Goal: Information Seeking & Learning: Learn about a topic

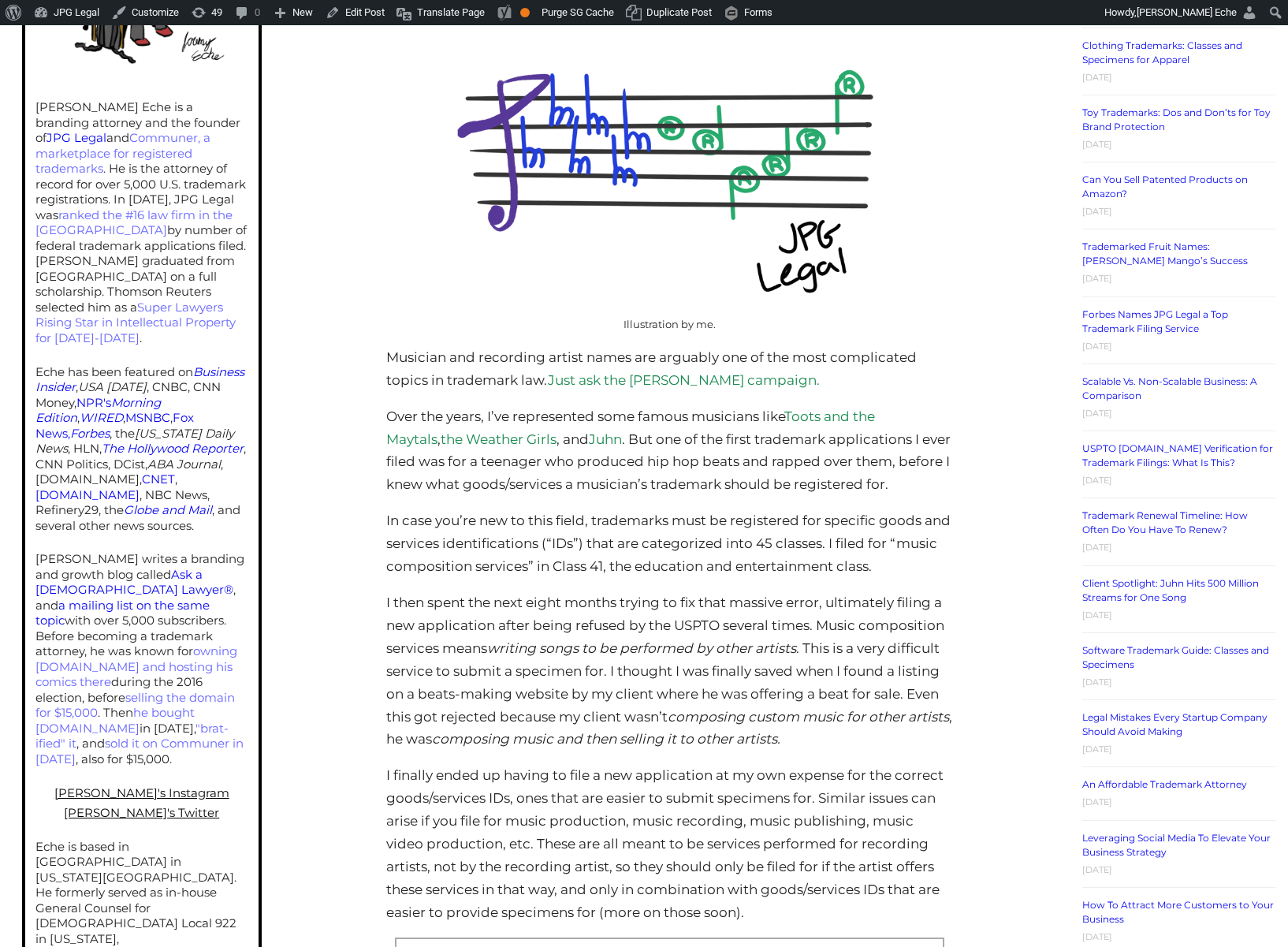
scroll to position [512, 0]
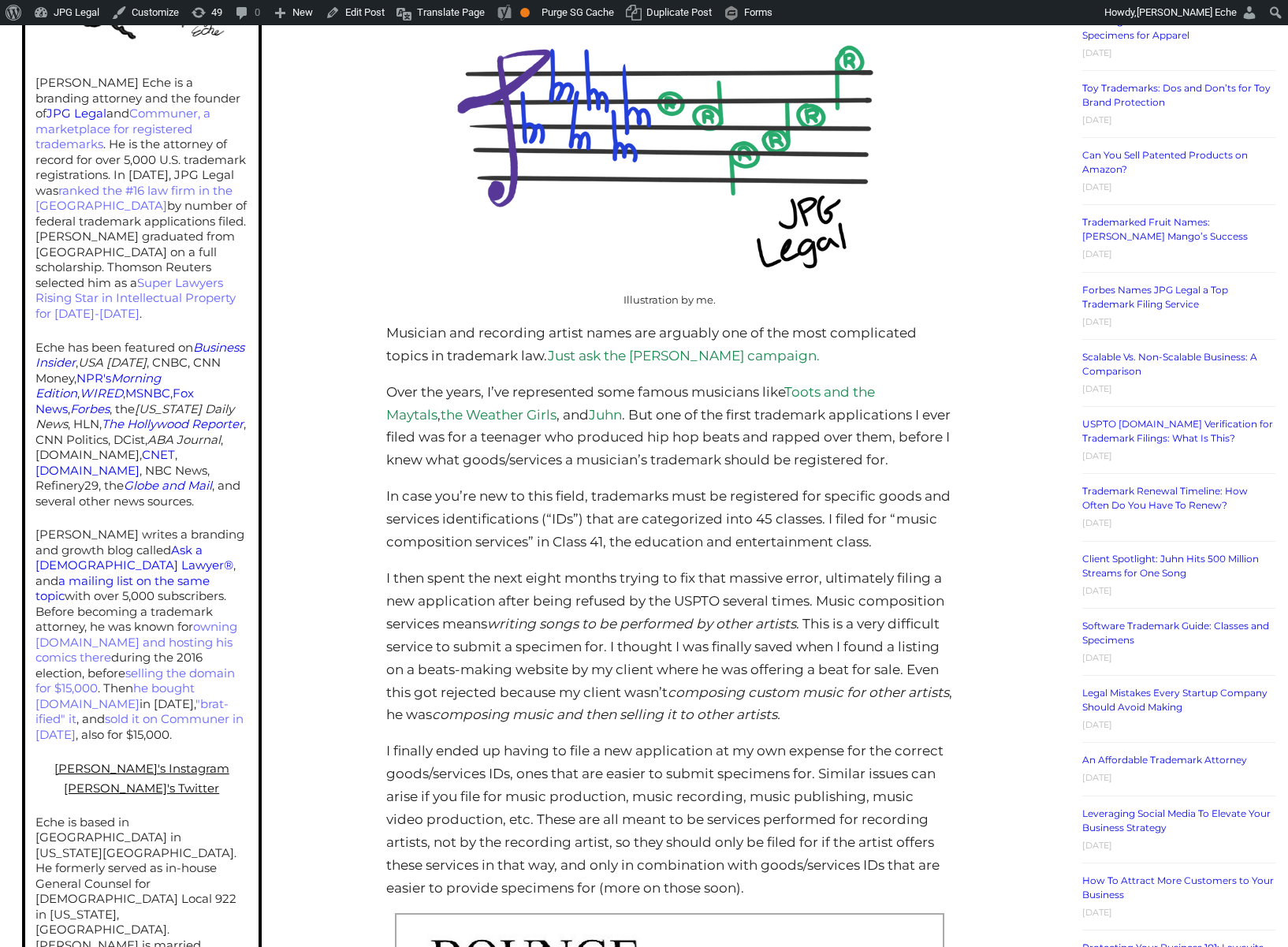
click at [778, 358] on link "Just ask the Bernie Sanders campaign." at bounding box center [684, 355] width 272 height 15
click at [609, 10] on link "Purge SG Cache" at bounding box center [578, 12] width 84 height 25
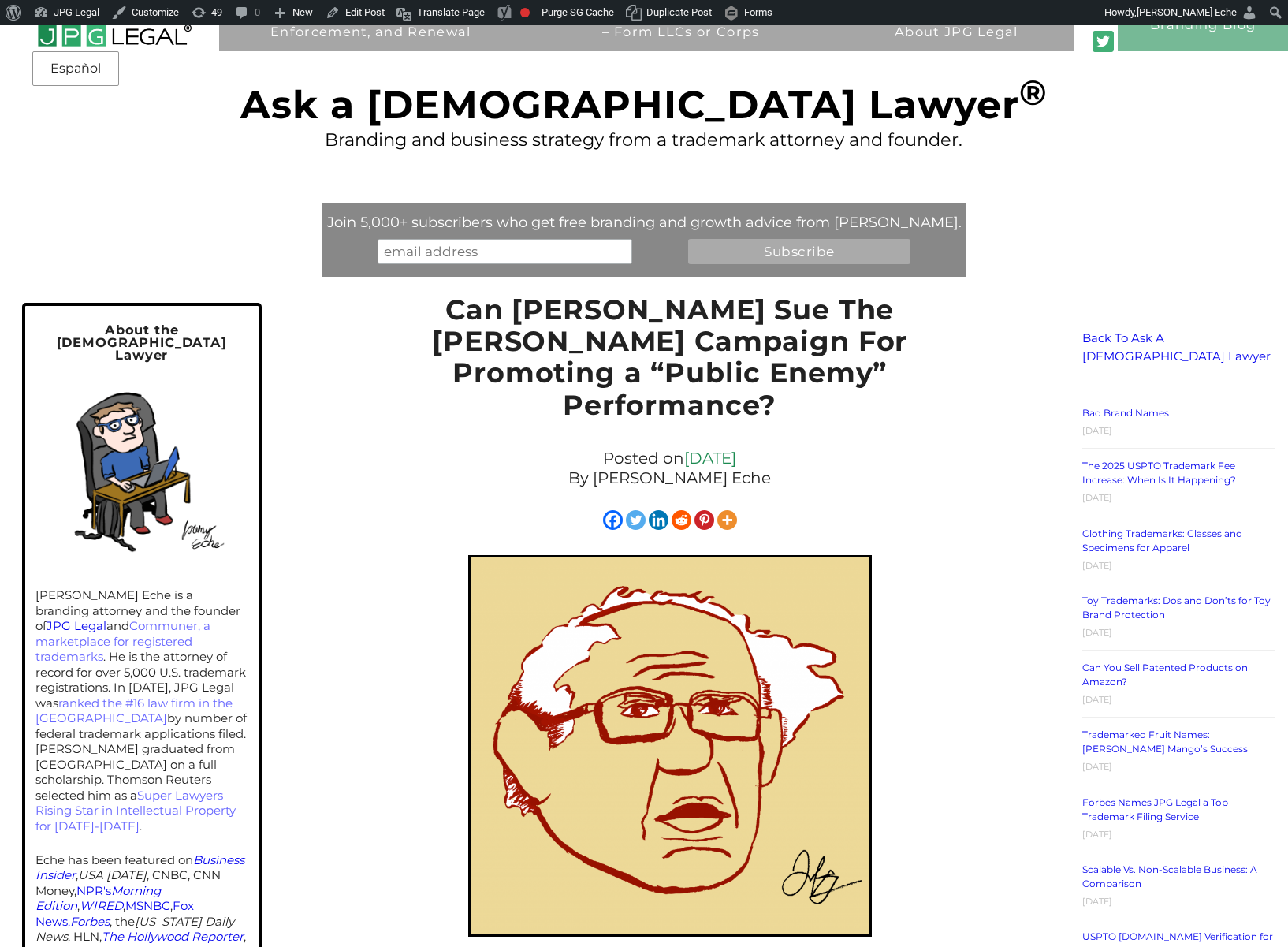
click at [941, 469] on p "By [PERSON_NAME] Eche" at bounding box center [670, 478] width 551 height 19
click at [934, 445] on div "Posted on [DATE] By [PERSON_NAME] Eche" at bounding box center [670, 469] width 567 height 47
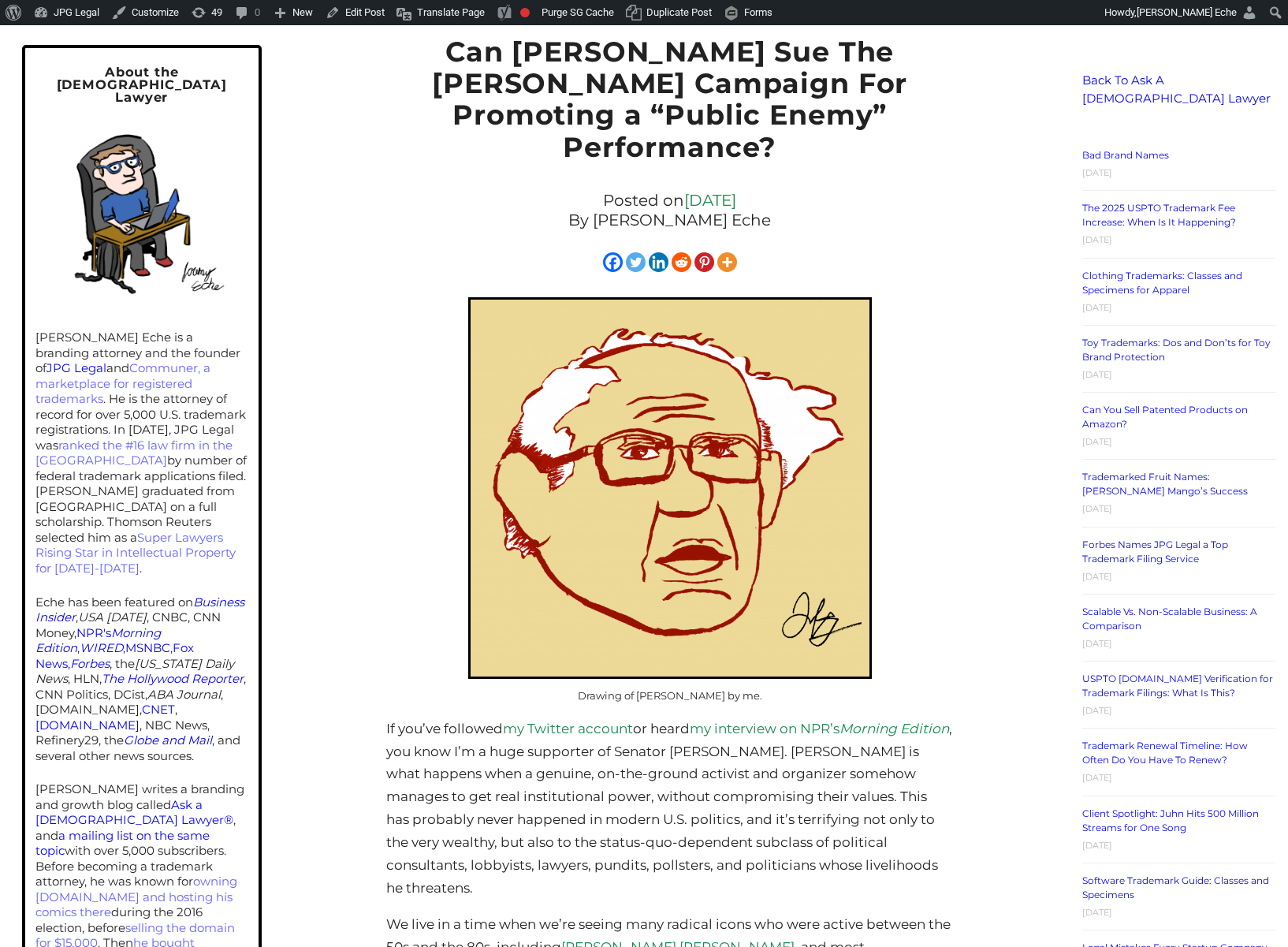
scroll to position [402, 0]
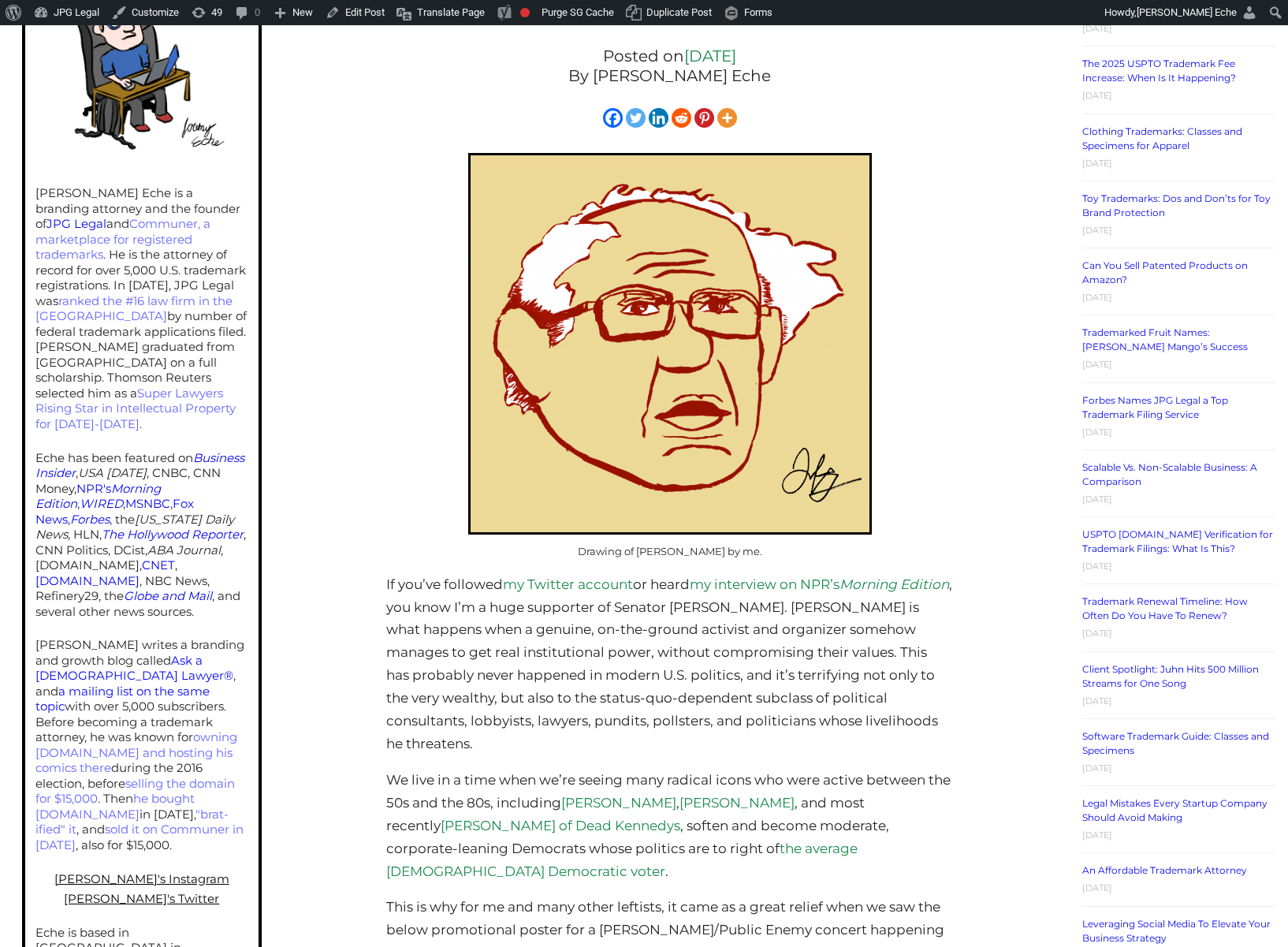
click at [946, 343] on div "Drawing of [PERSON_NAME] by me." at bounding box center [670, 363] width 567 height 420
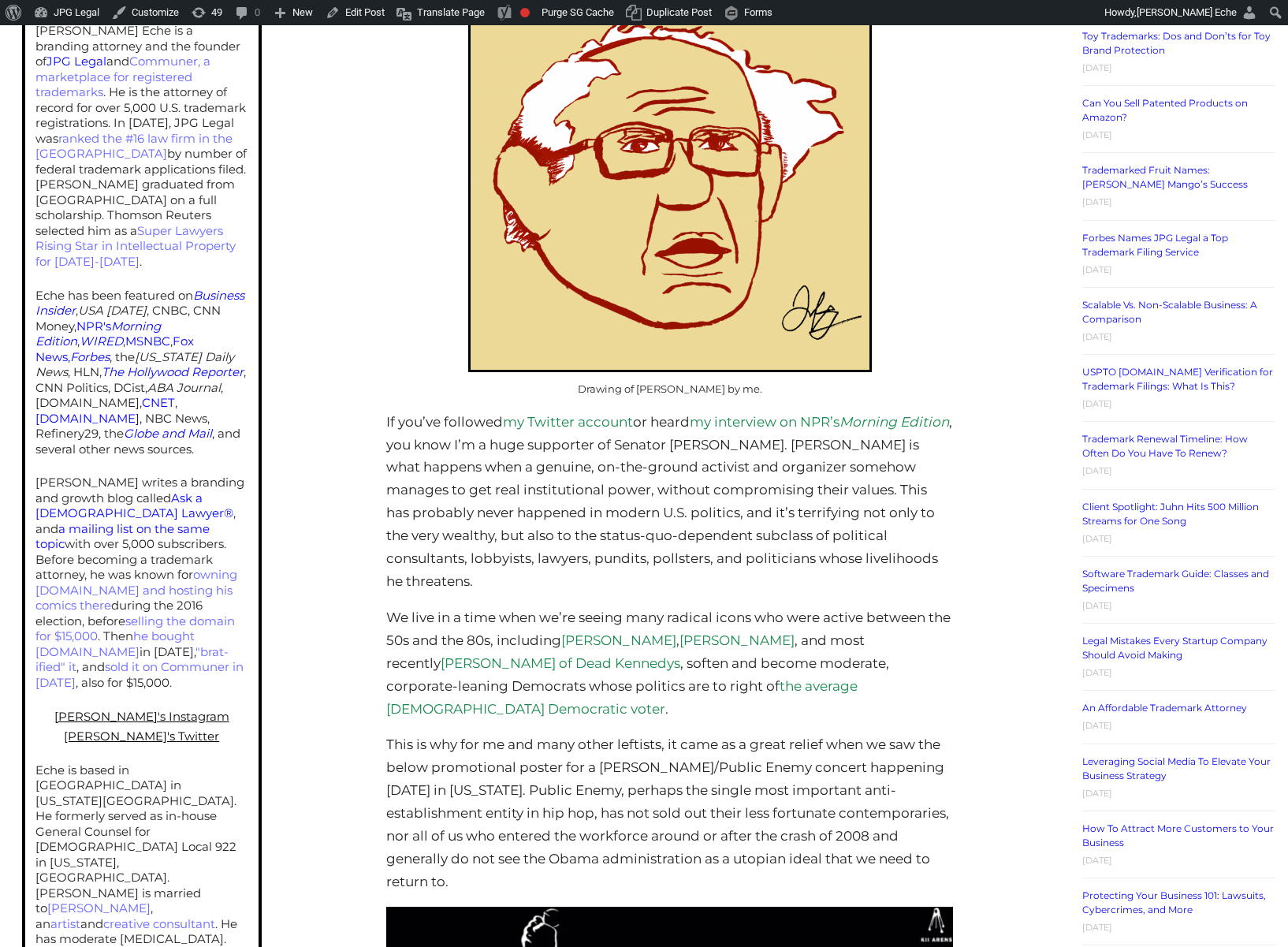
scroll to position [698, 0]
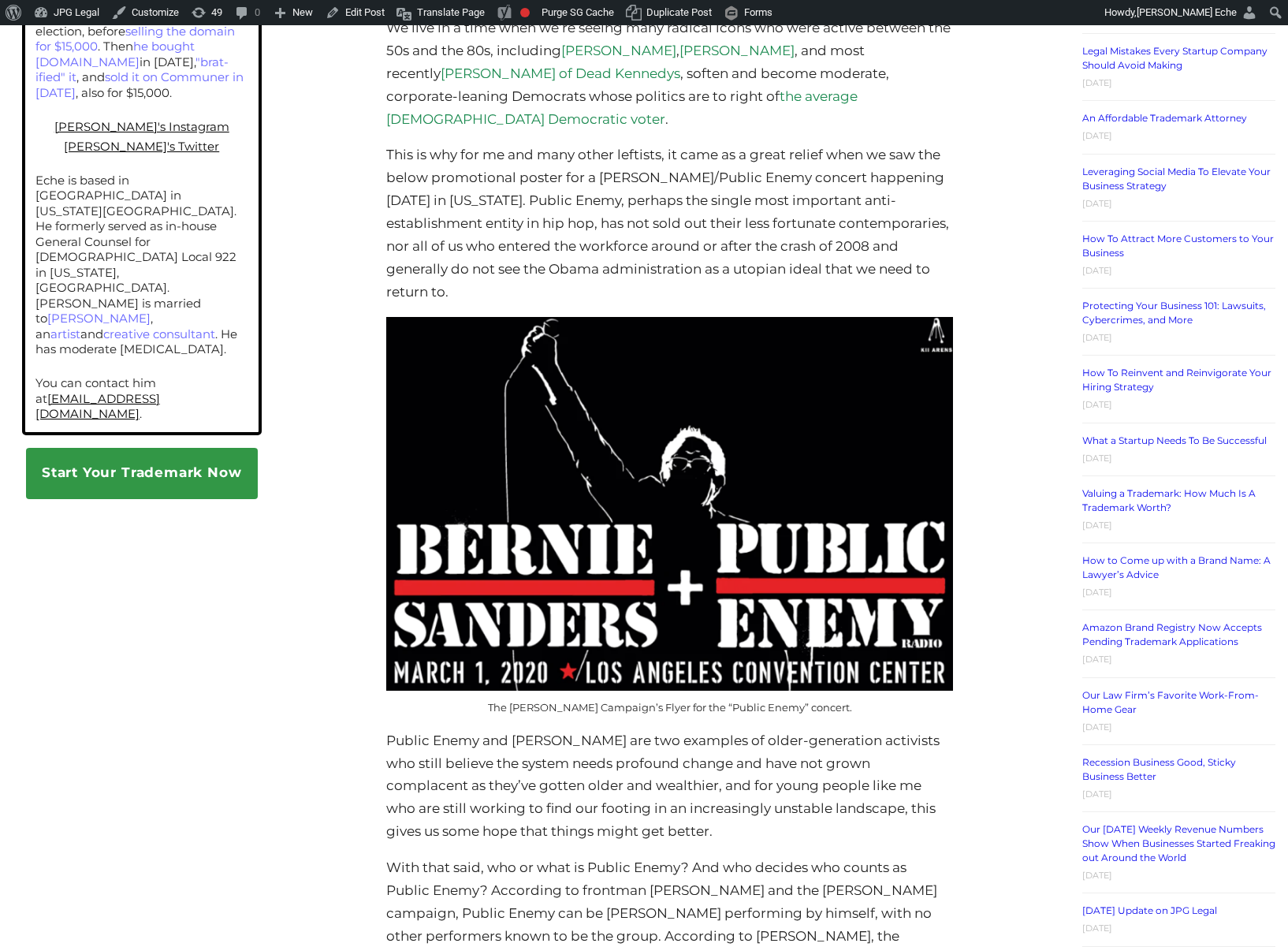
scroll to position [1427, 0]
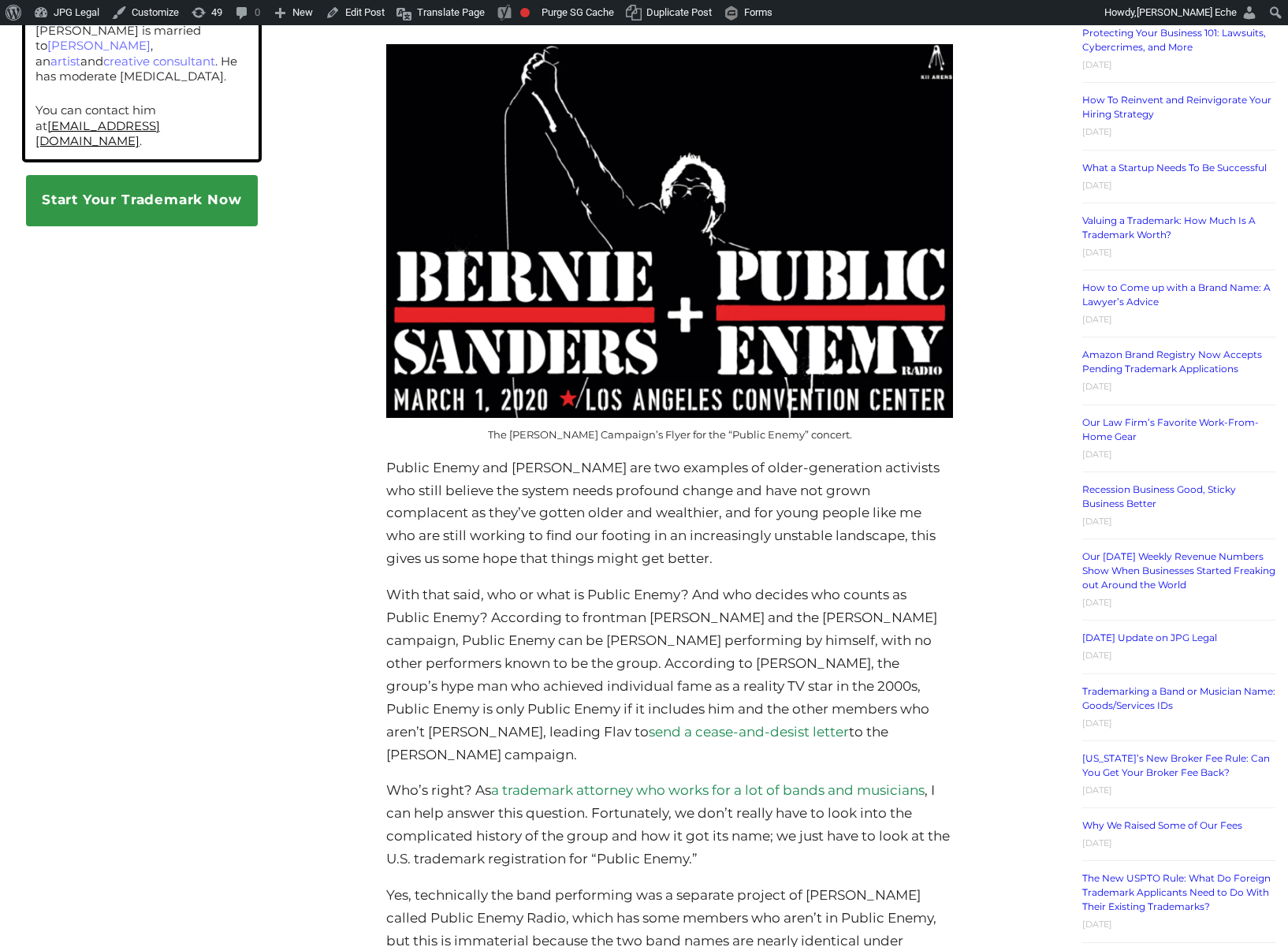
click at [991, 496] on div "Can [PERSON_NAME] Sue The [PERSON_NAME] Campaign For Promoting a “Public Enemy”…" at bounding box center [669, 696] width 772 height 3672
click at [610, 13] on link "Purge SG Cache" at bounding box center [578, 12] width 84 height 25
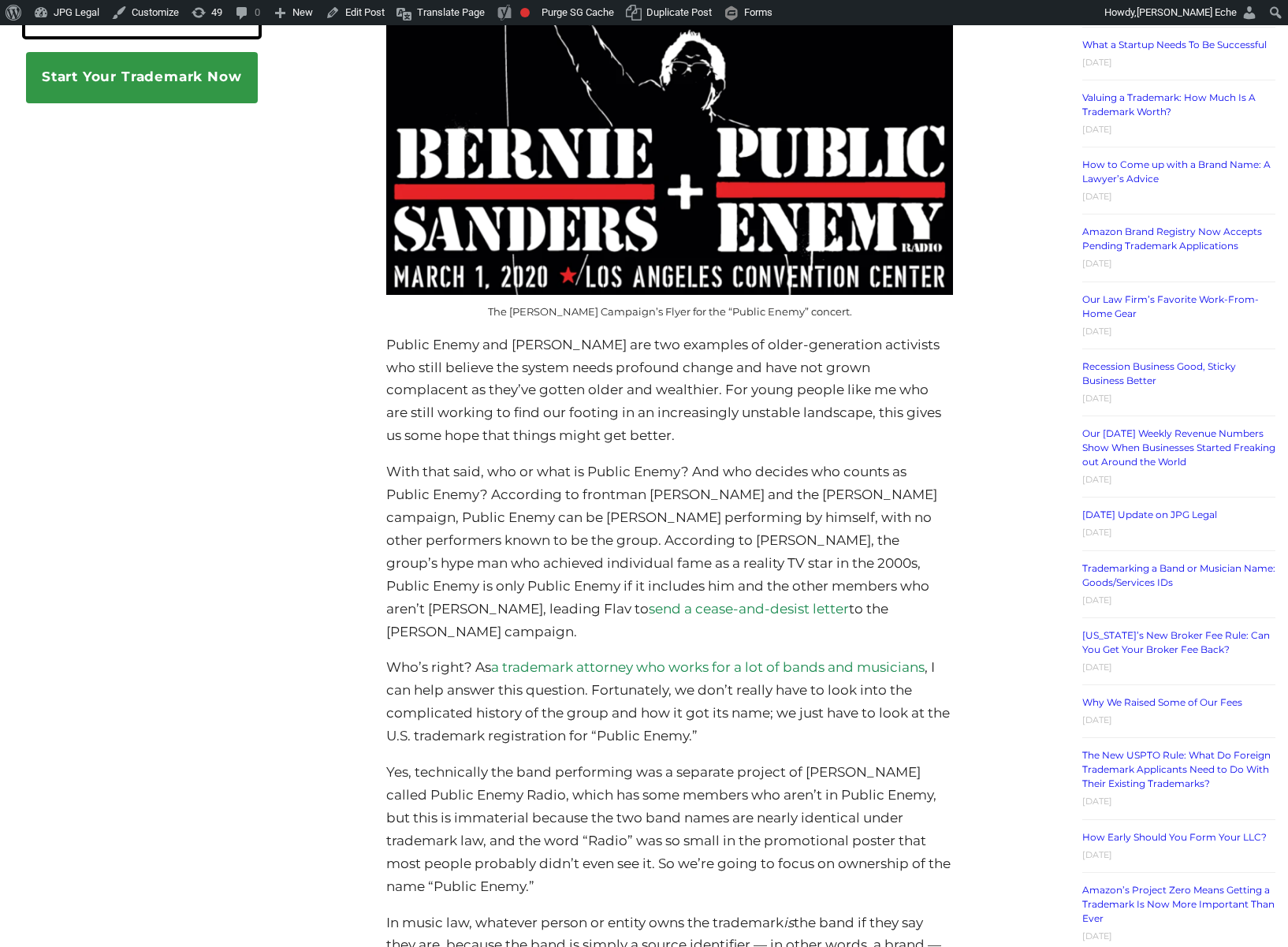
scroll to position [1594, 0]
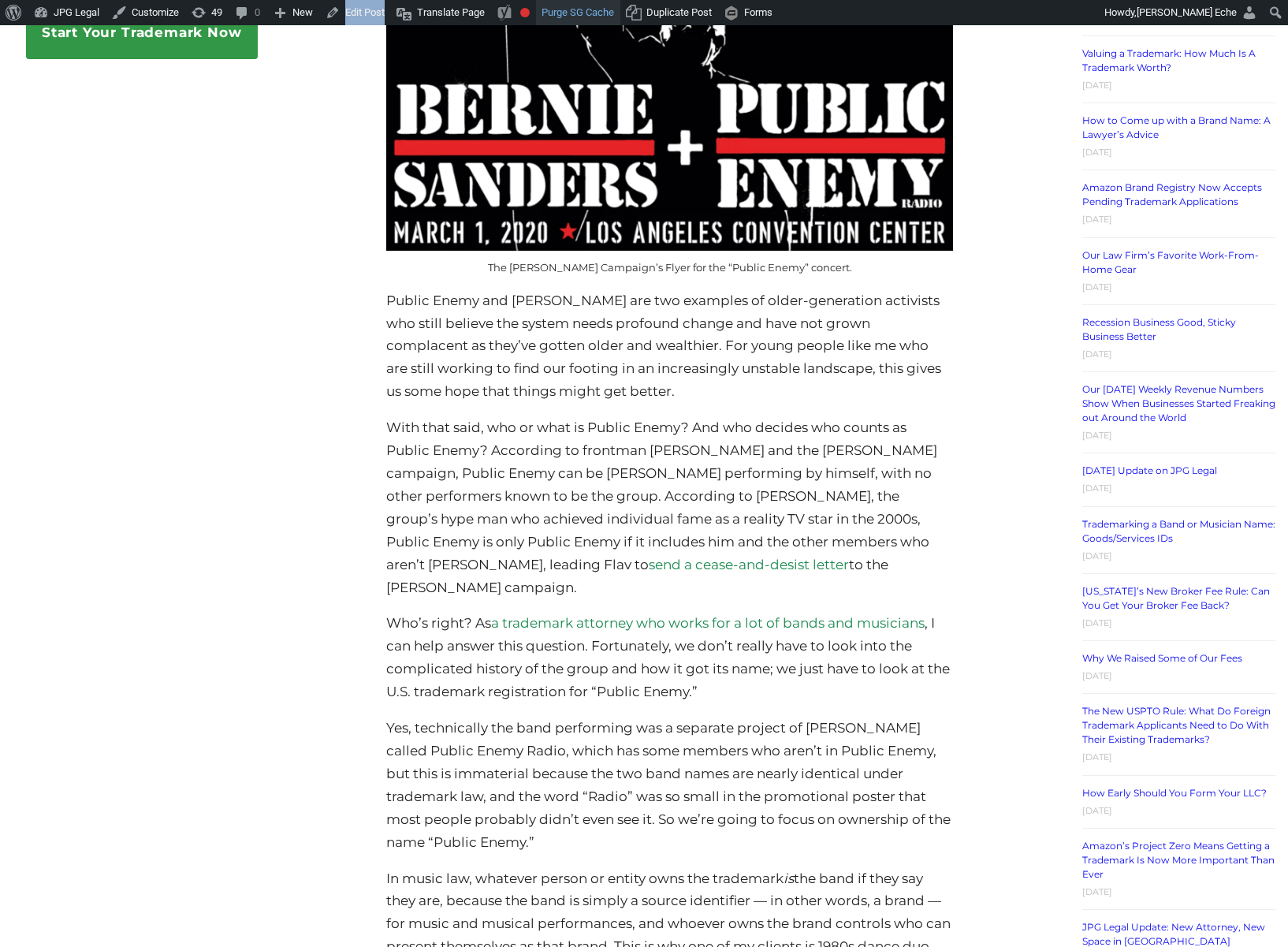
click at [614, 15] on link "Purge SG Cache" at bounding box center [578, 12] width 84 height 25
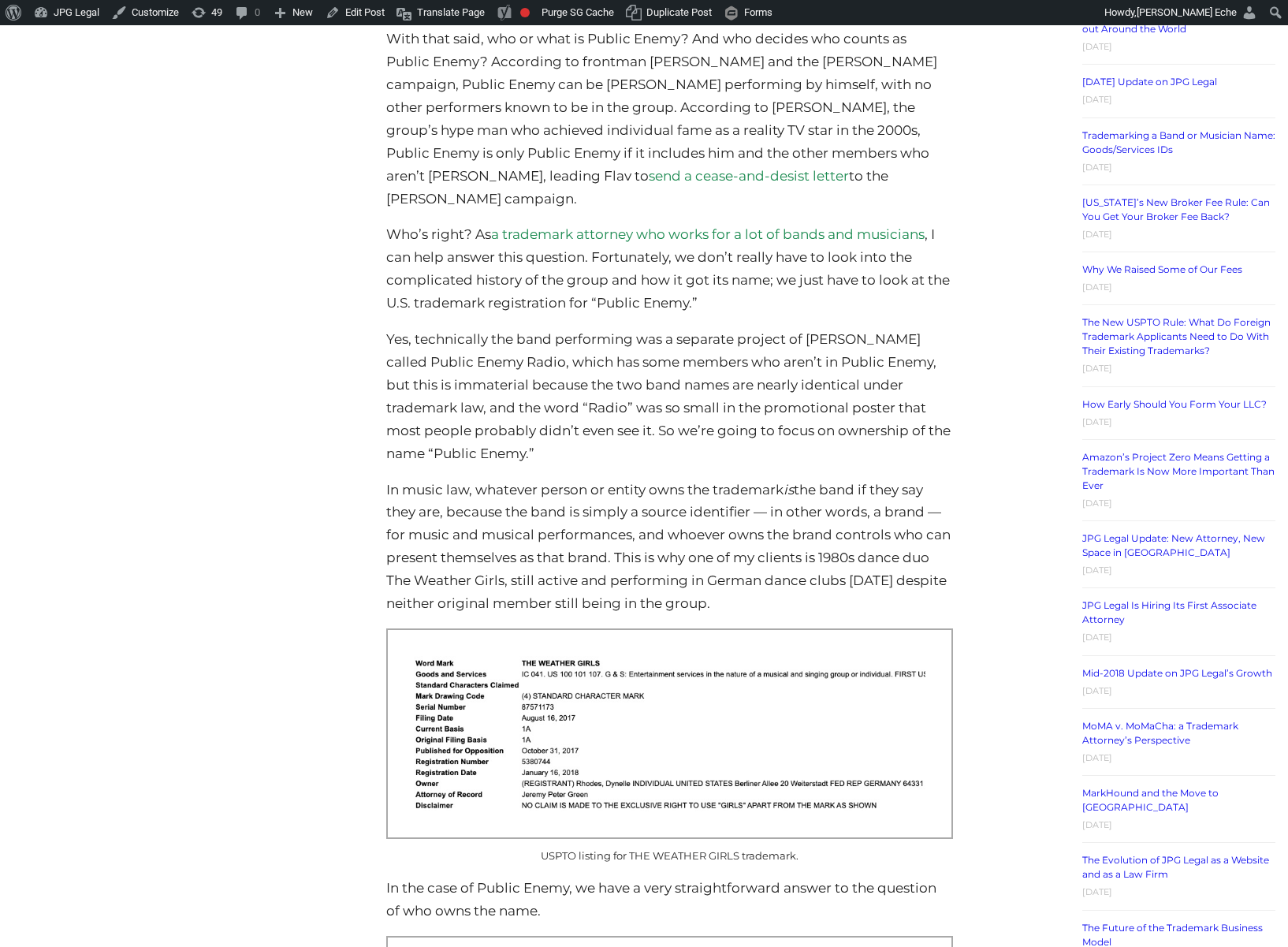
scroll to position [1984, 0]
